Goal: Task Accomplishment & Management: Manage account settings

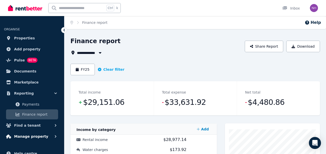
click at [50, 134] on button "Manage property" at bounding box center [32, 137] width 56 height 10
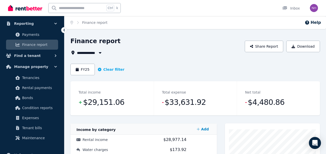
scroll to position [90, 0]
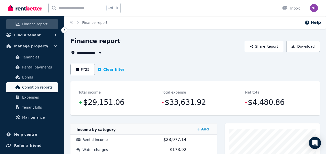
click at [35, 86] on span "Condition reports" at bounding box center [39, 87] width 34 height 6
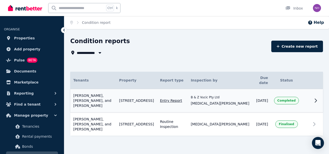
click at [315, 99] on icon at bounding box center [316, 101] width 2 height 4
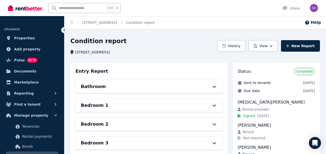
click at [180, 40] on div "Condition report" at bounding box center [141, 42] width 143 height 10
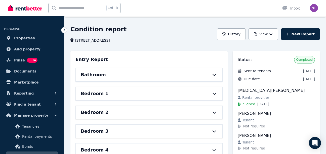
scroll to position [10, 0]
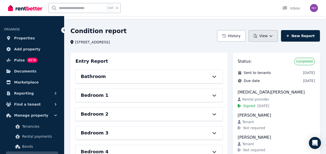
click at [272, 35] on icon "button" at bounding box center [271, 36] width 4 height 4
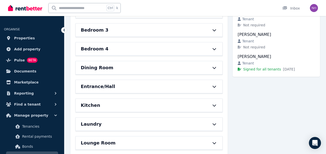
scroll to position [244, 0]
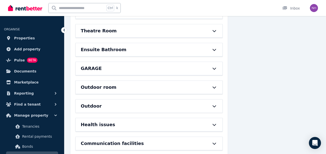
click at [61, 31] on div at bounding box center [64, 30] width 6 height 6
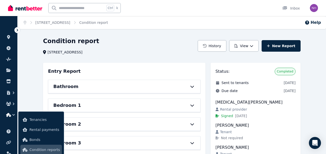
click at [16, 29] on icon at bounding box center [17, 30] width 5 height 5
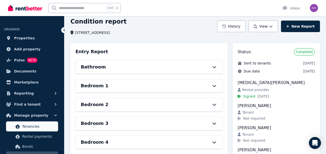
scroll to position [20, 0]
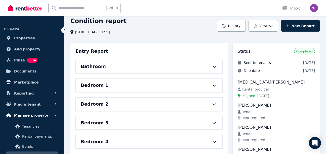
click at [31, 115] on span "Manage property" at bounding box center [31, 116] width 34 height 6
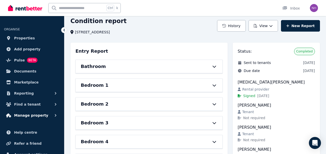
click at [31, 115] on span "Manage property" at bounding box center [31, 116] width 34 height 6
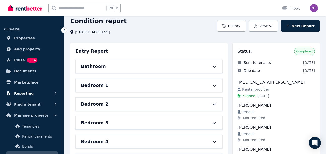
click at [29, 90] on button "Reporting" at bounding box center [32, 93] width 56 height 10
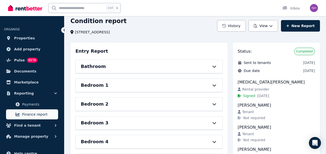
click at [26, 113] on span "Finance report" at bounding box center [39, 115] width 34 height 6
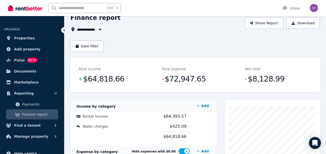
scroll to position [30, 0]
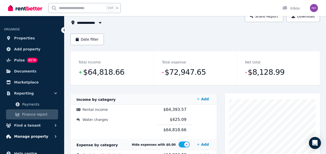
click at [25, 136] on span "Manage property" at bounding box center [31, 137] width 34 height 6
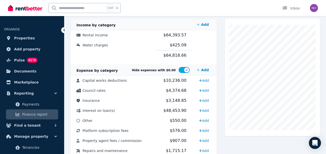
scroll to position [144, 0]
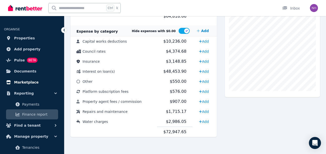
click at [21, 81] on span "Marketplace" at bounding box center [26, 82] width 24 height 6
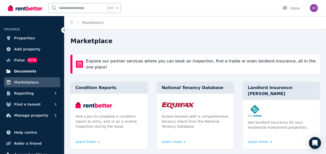
click at [20, 68] on span "Documents" at bounding box center [25, 71] width 22 height 6
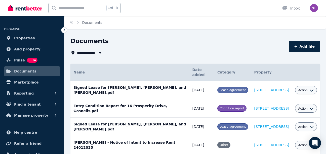
click at [143, 45] on div "Documents" at bounding box center [177, 42] width 215 height 10
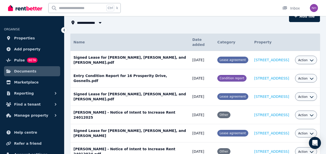
scroll to position [59, 0]
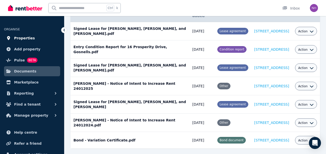
click at [18, 40] on span "Properties" at bounding box center [24, 38] width 21 height 6
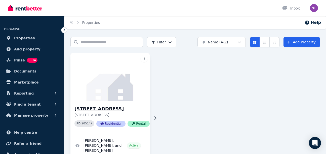
click at [108, 92] on img at bounding box center [109, 77] width 83 height 51
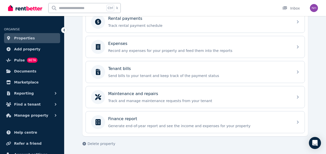
scroll to position [224, 0]
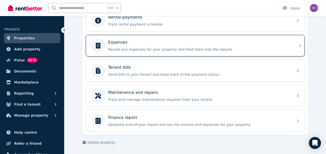
click at [277, 43] on div "Expenses" at bounding box center [199, 42] width 182 height 6
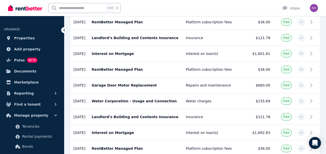
scroll to position [796, 0]
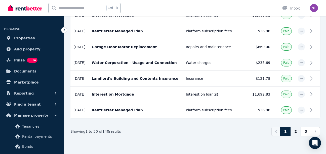
click at [298, 128] on link "2" at bounding box center [295, 131] width 11 height 9
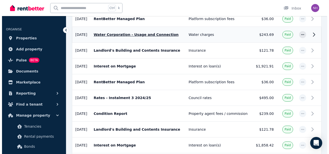
scroll to position [181, 0]
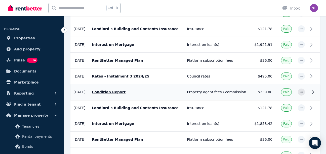
click at [119, 93] on p "Condition Report" at bounding box center [136, 92] width 89 height 5
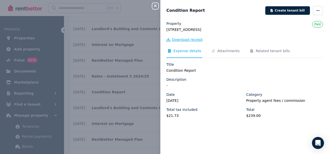
click at [178, 39] on span "Download receipt" at bounding box center [187, 39] width 31 height 5
